Goal: Transaction & Acquisition: Purchase product/service

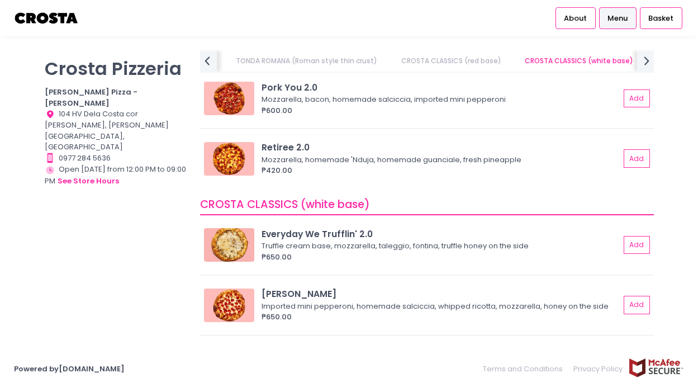
scroll to position [615, 0]
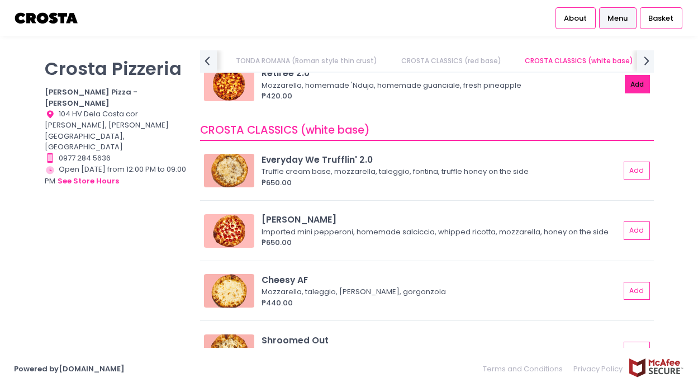
click at [625, 83] on button "Add" at bounding box center [638, 84] width 26 height 18
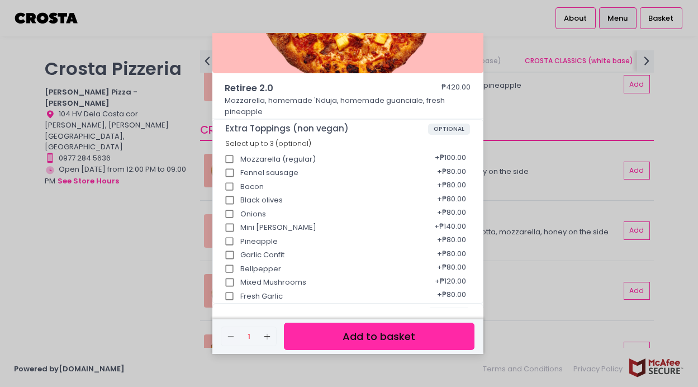
scroll to position [222, 0]
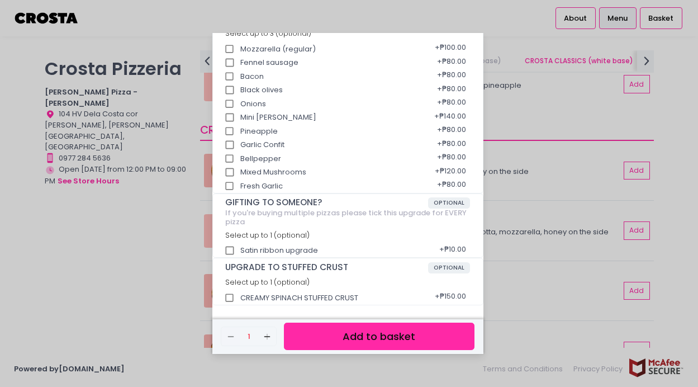
click at [382, 335] on button "Add to basket" at bounding box center [379, 335] width 190 height 27
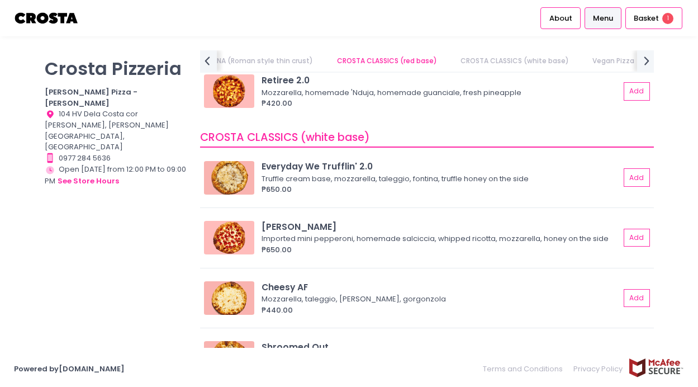
scroll to position [712, 0]
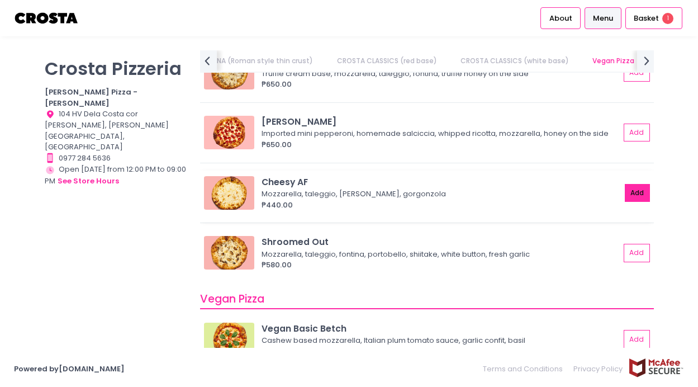
click at [628, 192] on button "Add" at bounding box center [638, 193] width 26 height 18
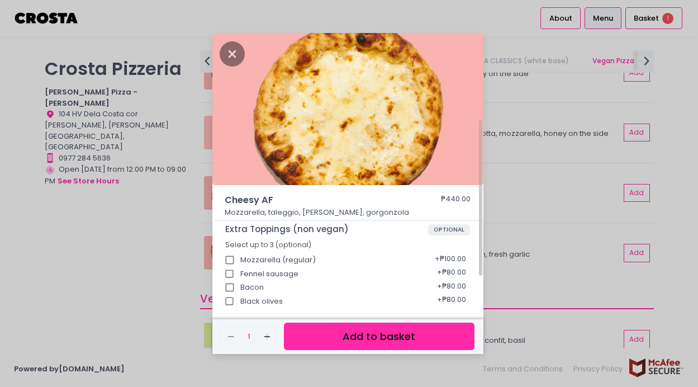
scroll to position [211, 0]
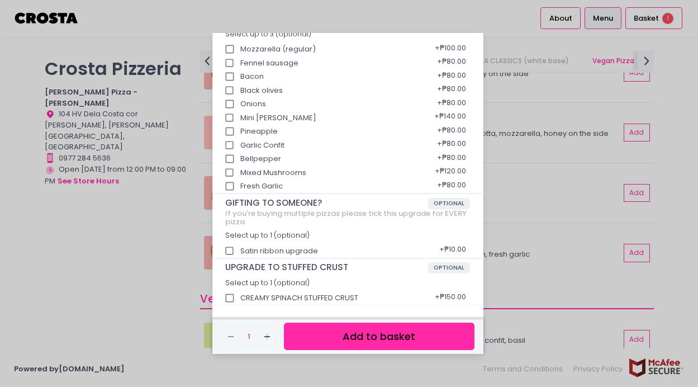
click at [342, 334] on button "Add to basket" at bounding box center [379, 335] width 190 height 27
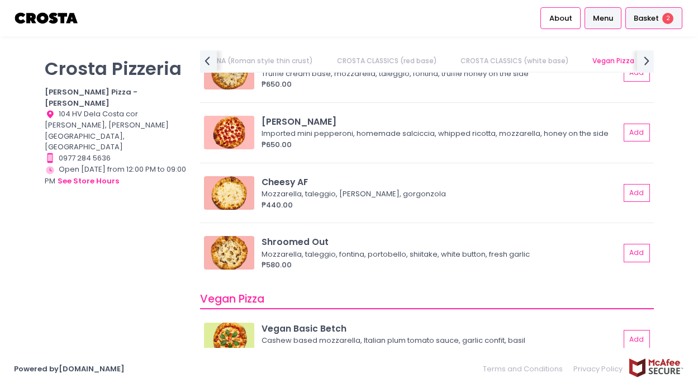
click at [653, 16] on span "Basket" at bounding box center [646, 18] width 25 height 11
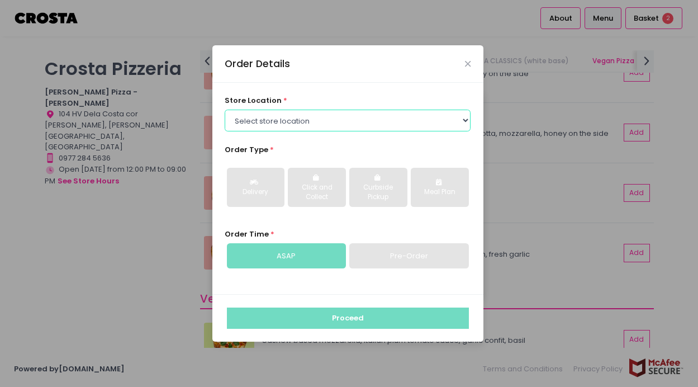
click at [338, 120] on select "Select store location [PERSON_NAME] Pizza - [PERSON_NAME] Pizza - [GEOGRAPHIC_D…" at bounding box center [348, 120] width 246 height 21
select select "5fabb2e53664a8677beaeb89"
click at [225, 110] on select "Select store location [PERSON_NAME] Pizza - [PERSON_NAME] Pizza - [GEOGRAPHIC_D…" at bounding box center [348, 120] width 246 height 21
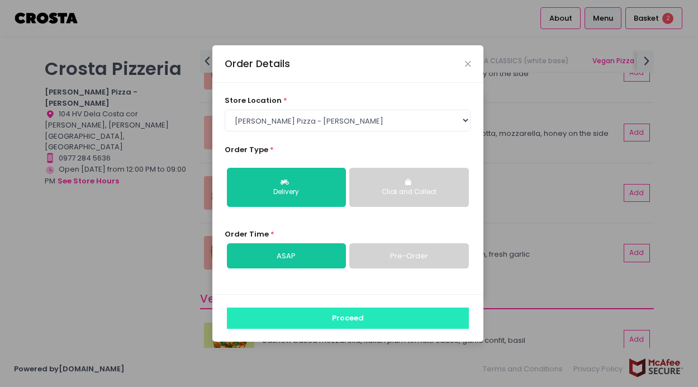
click at [329, 315] on button "Proceed" at bounding box center [348, 317] width 242 height 21
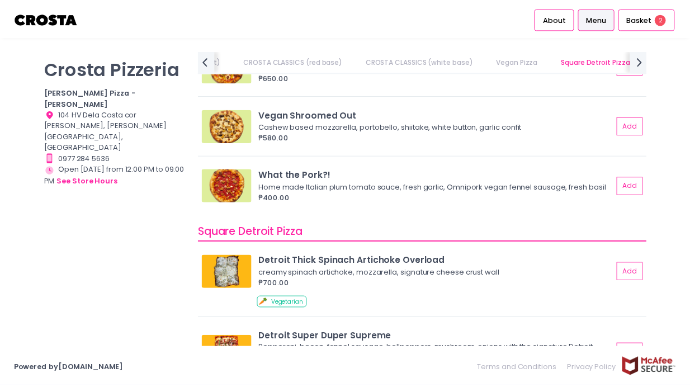
scroll to position [1062, 0]
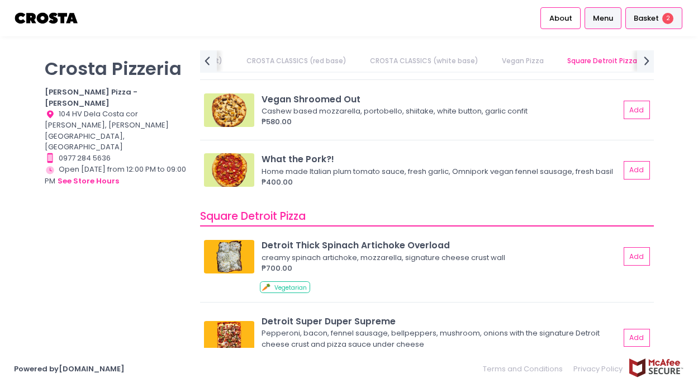
click at [653, 17] on span "Basket" at bounding box center [646, 18] width 25 height 11
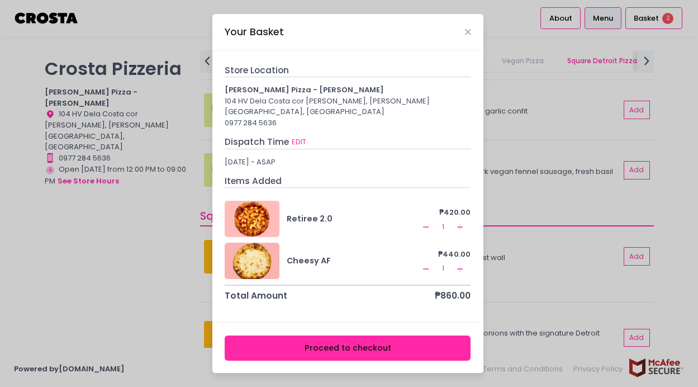
click at [309, 343] on button "Proceed to checkout" at bounding box center [348, 347] width 246 height 25
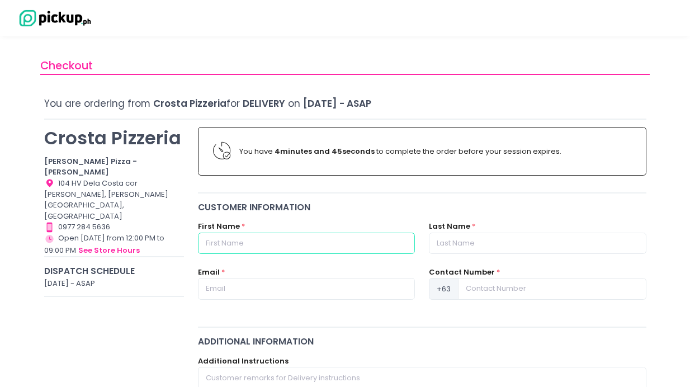
click at [297, 240] on input "text" at bounding box center [306, 242] width 217 height 21
type input "Hammer"
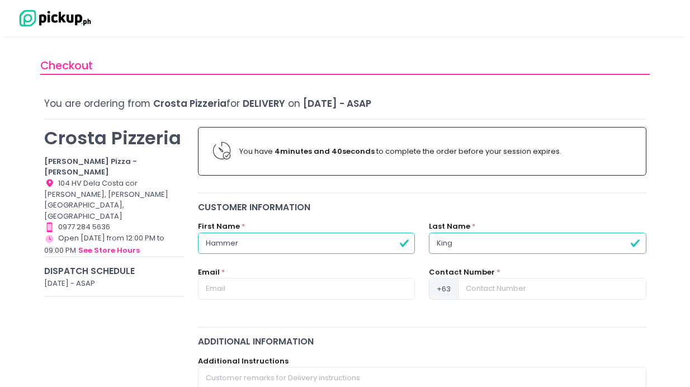
type input "King"
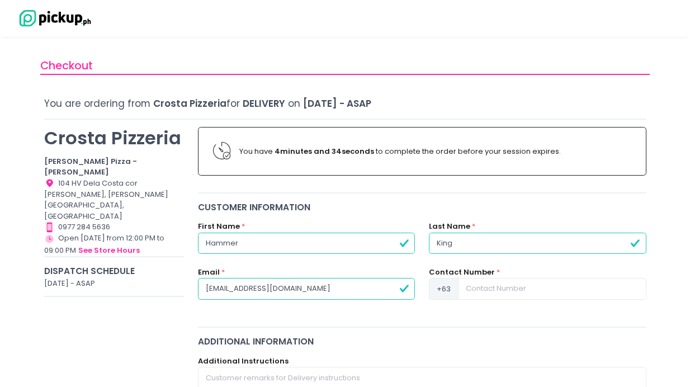
type input "[EMAIL_ADDRESS][DOMAIN_NAME]"
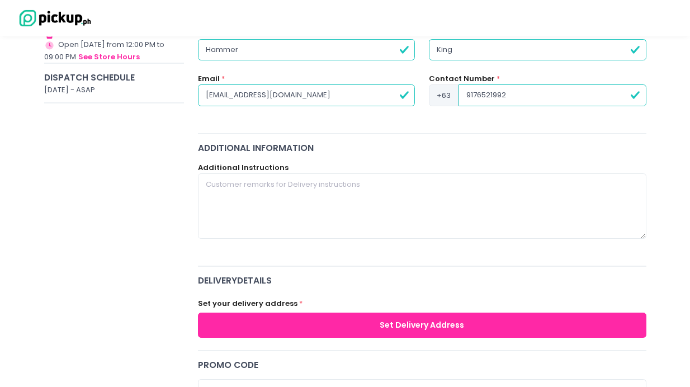
scroll to position [224, 0]
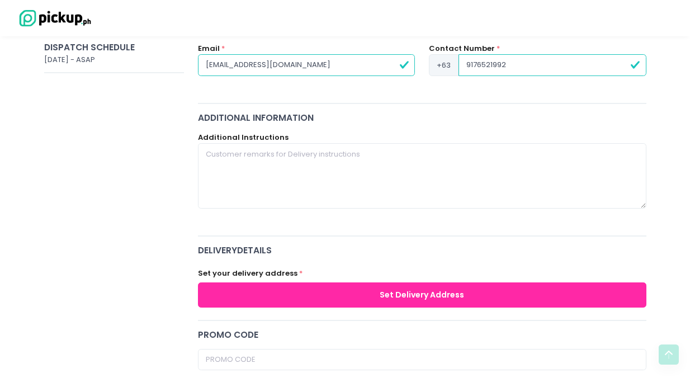
type input "9176521992"
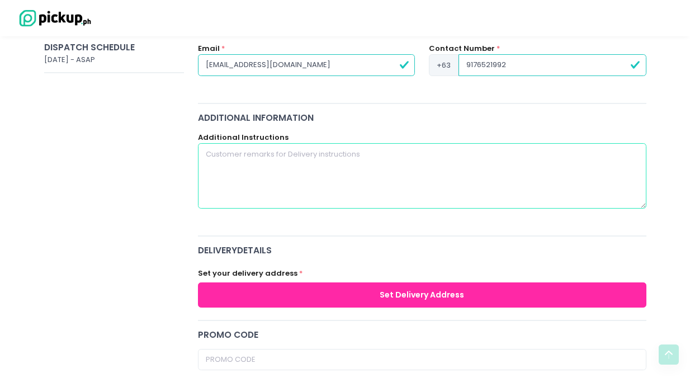
click at [365, 164] on textarea at bounding box center [422, 175] width 448 height 65
type textarea "extra hot sauce please, thank you!"
click at [341, 293] on button "Set Delivery Address" at bounding box center [422, 294] width 448 height 25
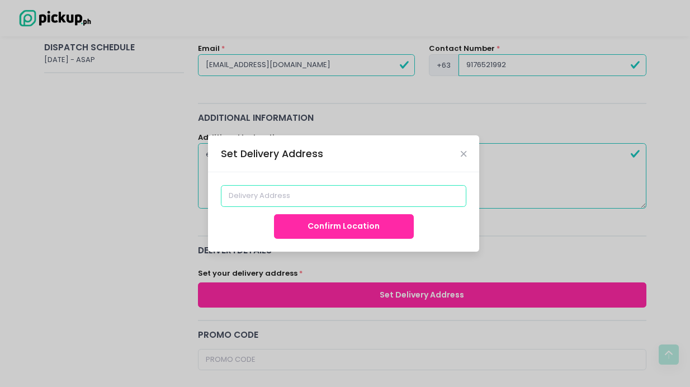
click at [322, 190] on input at bounding box center [344, 195] width 246 height 21
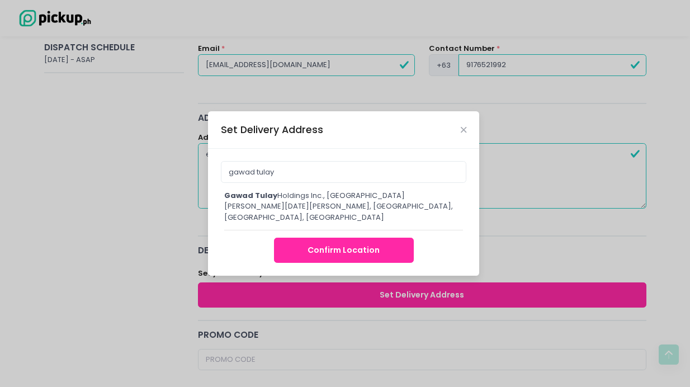
click at [342, 208] on div "gawad tulay Holdings Inc., [STREET_ADDRESS][PERSON_NAME][DATE][PERSON_NAME]" at bounding box center [343, 206] width 239 height 33
type input "Gawad Tulay Holdings Inc., [GEOGRAPHIC_DATA][PERSON_NAME][DATE][PERSON_NAME], […"
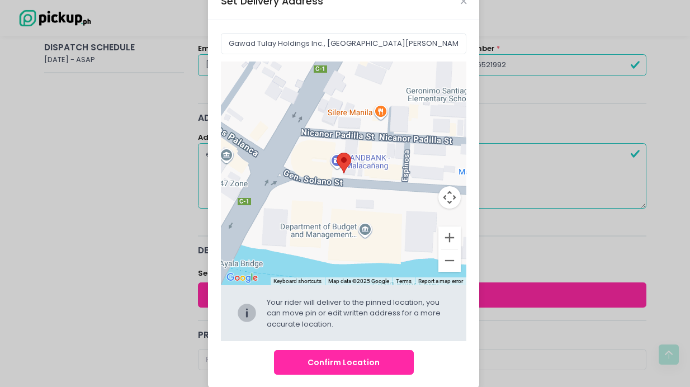
scroll to position [43, 0]
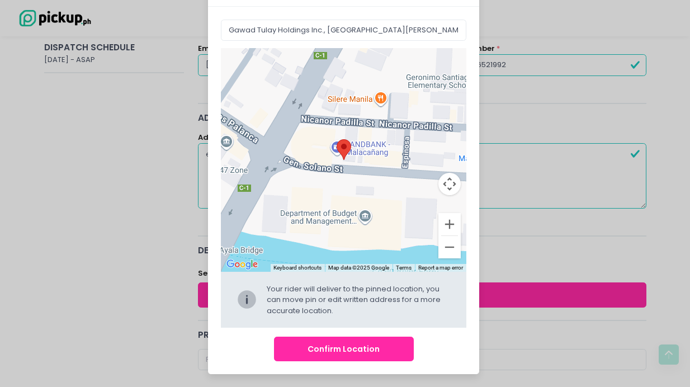
click at [377, 343] on button "Confirm Location" at bounding box center [344, 348] width 140 height 25
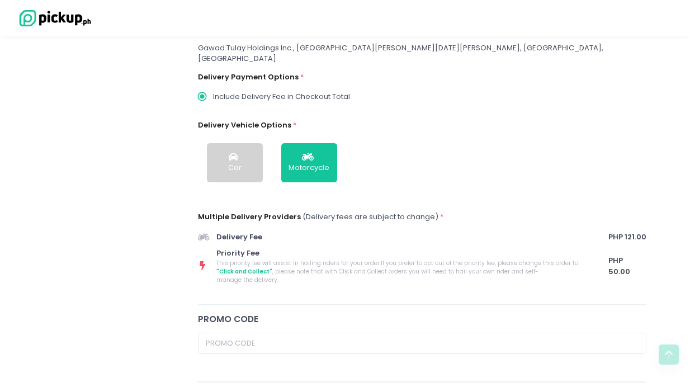
scroll to position [335, 0]
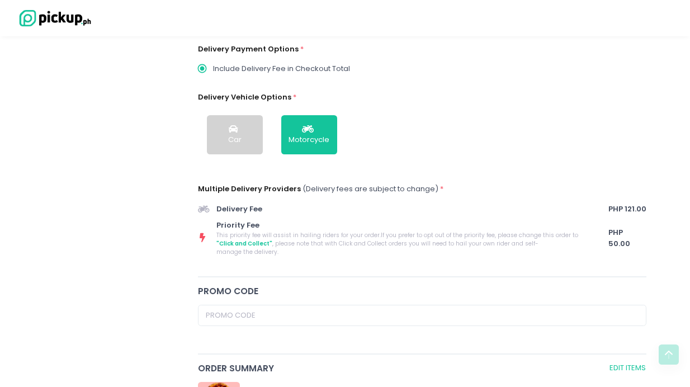
click at [240, 125] on icon "button" at bounding box center [235, 129] width 12 height 9
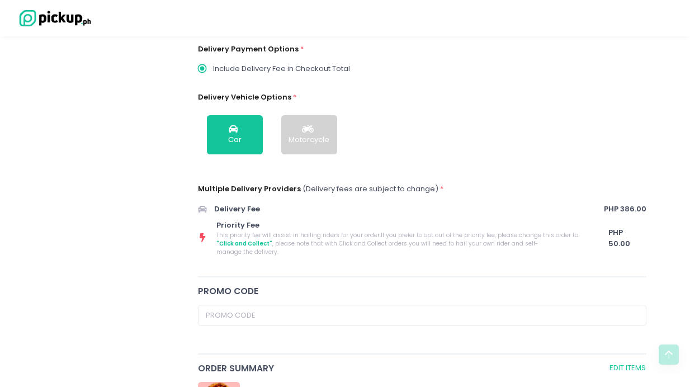
click at [317, 134] on div "Motorcycle" at bounding box center [308, 139] width 41 height 11
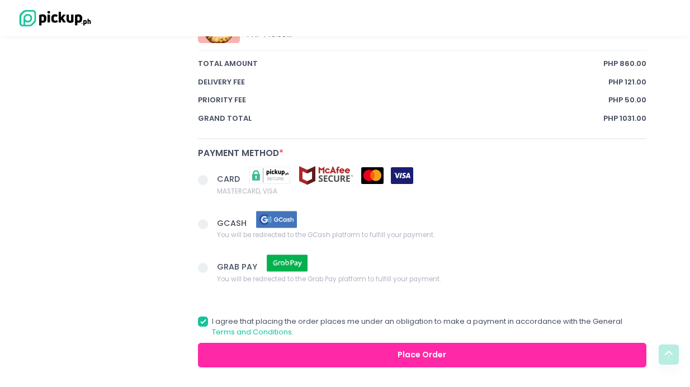
scroll to position [771, 0]
